Goal: Information Seeking & Learning: Learn about a topic

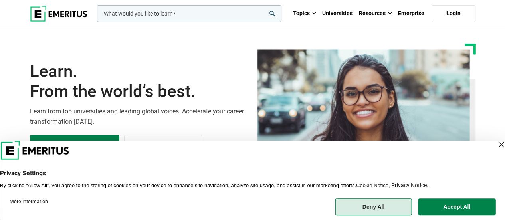
click at [375, 200] on button "Deny All" at bounding box center [373, 206] width 77 height 17
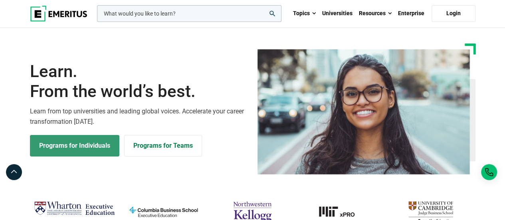
click at [90, 149] on link "Programs for Individuals" at bounding box center [74, 146] width 89 height 22
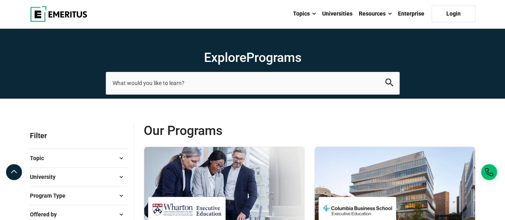
click at [123, 176] on span at bounding box center [121, 177] width 12 height 12
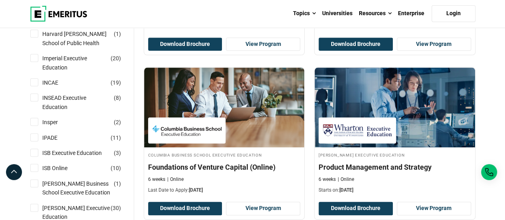
scroll to position [428, 0]
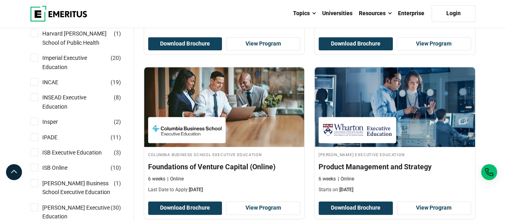
click at [34, 171] on input "ISB Online ( 10 )" at bounding box center [34, 167] width 8 height 8
checkbox input "true"
click at [34, 156] on input "ISB Executive Education ( 3 )" at bounding box center [34, 152] width 8 height 8
checkbox input "true"
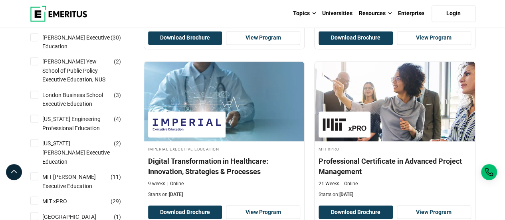
scroll to position [599, 0]
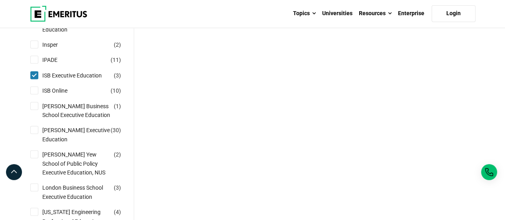
scroll to position [539, 0]
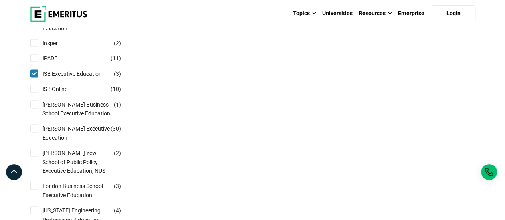
click at [36, 93] on input "ISB Online ( 10 )" at bounding box center [34, 89] width 8 height 8
checkbox input "true"
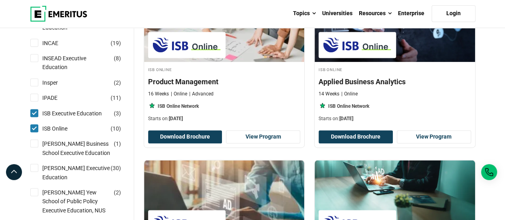
scroll to position [521, 0]
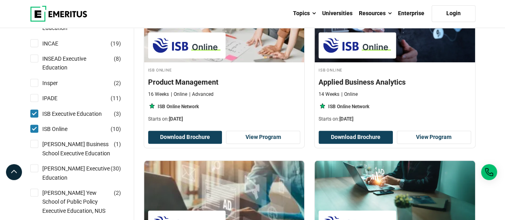
click at [34, 133] on input "ISB Online ( 10 )" at bounding box center [34, 129] width 8 height 8
checkbox input "false"
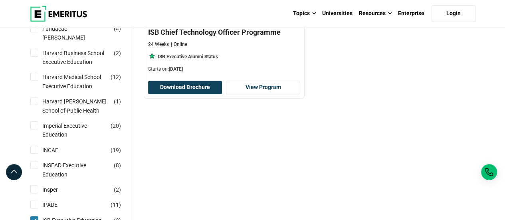
scroll to position [489, 0]
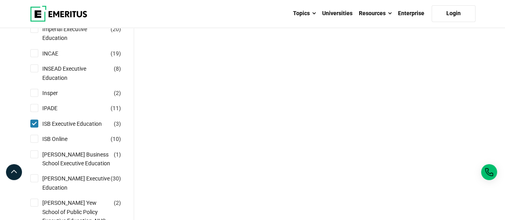
click at [35, 127] on input "ISB Executive Education ( 3 )" at bounding box center [34, 123] width 8 height 8
checkbox input "false"
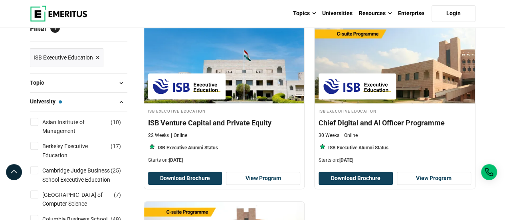
scroll to position [101, 0]
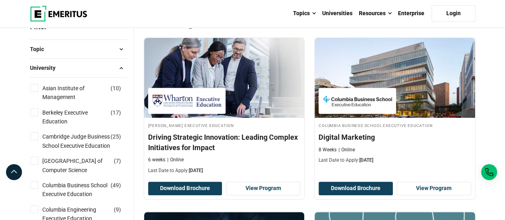
scroll to position [109, 0]
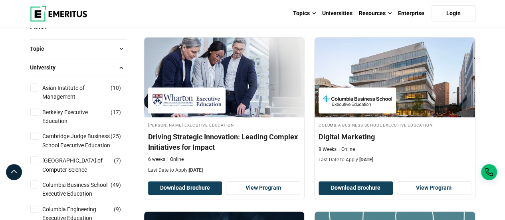
click at [121, 52] on span at bounding box center [121, 49] width 12 height 12
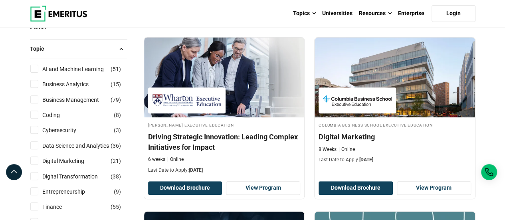
click at [33, 175] on input "Digital Transformation ( 38 )" at bounding box center [34, 176] width 8 height 8
checkbox input "true"
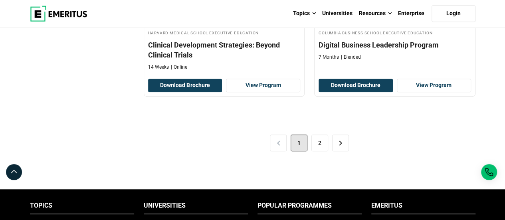
scroll to position [1745, 0]
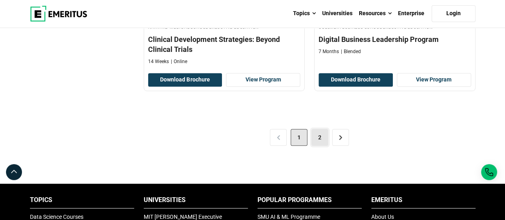
click at [324, 132] on link "2" at bounding box center [319, 137] width 17 height 17
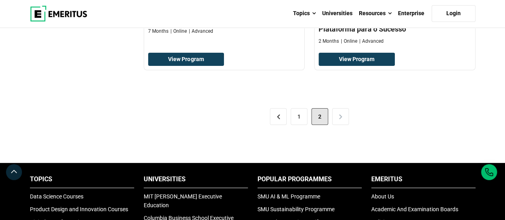
scroll to position [1559, 0]
